Goal: Navigation & Orientation: Find specific page/section

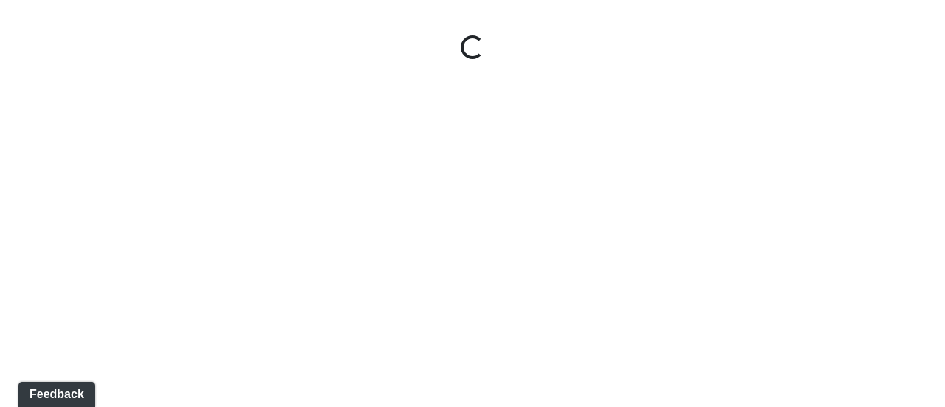
select select "5YLoC5YzyUfmTjaW2kb3GH"
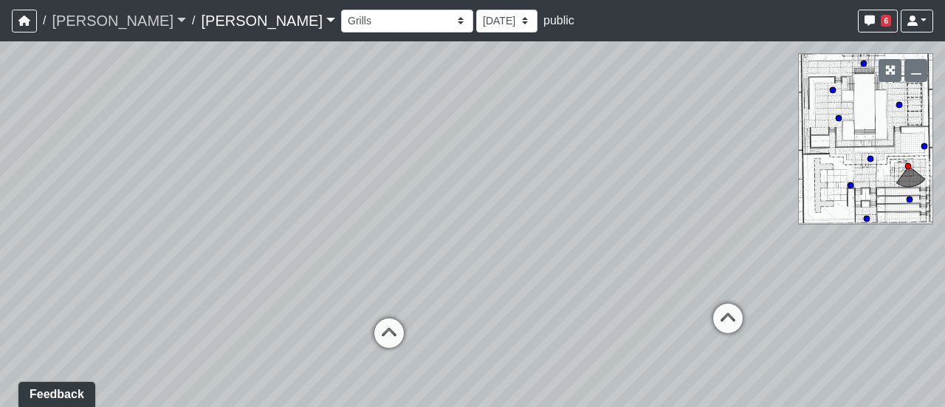
click at [89, 24] on link "[PERSON_NAME]" at bounding box center [119, 21] width 134 height 30
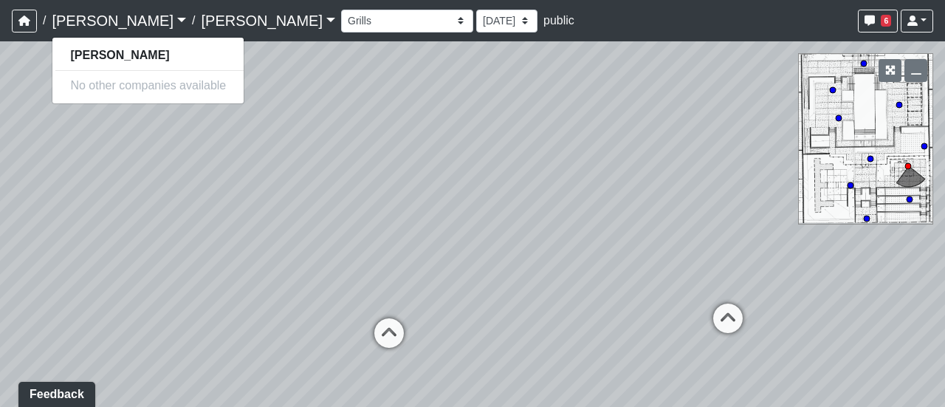
click at [89, 24] on link "[PERSON_NAME]" at bounding box center [119, 21] width 134 height 30
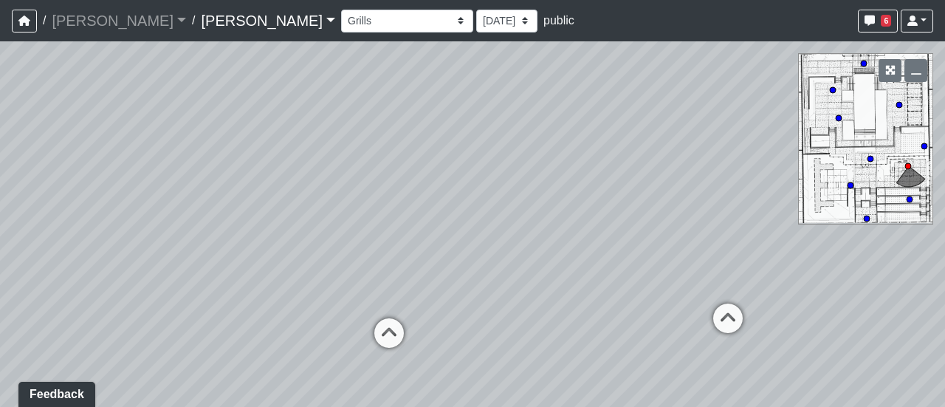
click at [615, 18] on div "Conference Room Conference Room 2 Counter Entrance Pod Pod 2 Pod Entry Carriage…" at bounding box center [637, 21] width 592 height 29
drag, startPoint x: 534, startPoint y: 232, endPoint x: 582, endPoint y: 210, distance: 52.8
click at [582, 210] on div "Loading... Third Level Seating Loading... Grass Loungers Loading... Pool Lounge…" at bounding box center [472, 223] width 945 height 365
drag, startPoint x: 432, startPoint y: 222, endPoint x: 529, endPoint y: 206, distance: 98.8
click at [529, 206] on div "Loading... Third Level Seating Loading... Grass Loungers Loading... Pool Lounge…" at bounding box center [472, 223] width 945 height 365
